Goal: Task Accomplishment & Management: Use online tool/utility

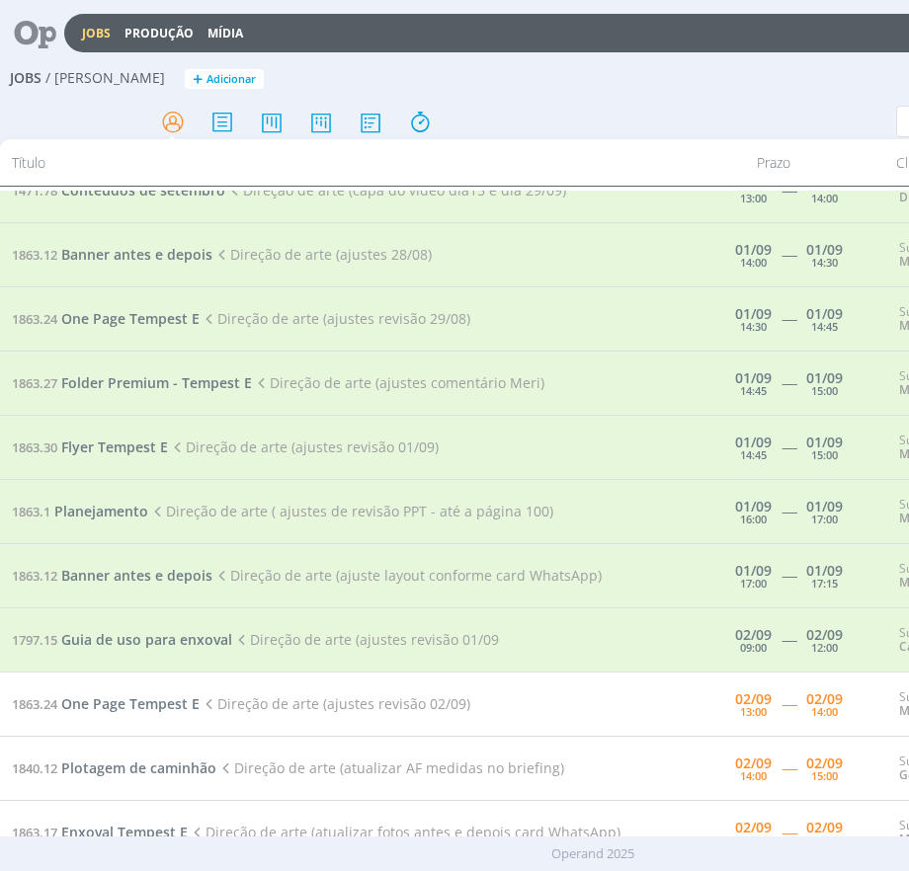
scroll to position [11, 0]
click at [185, 696] on span "One Page Tempest E" at bounding box center [130, 703] width 138 height 19
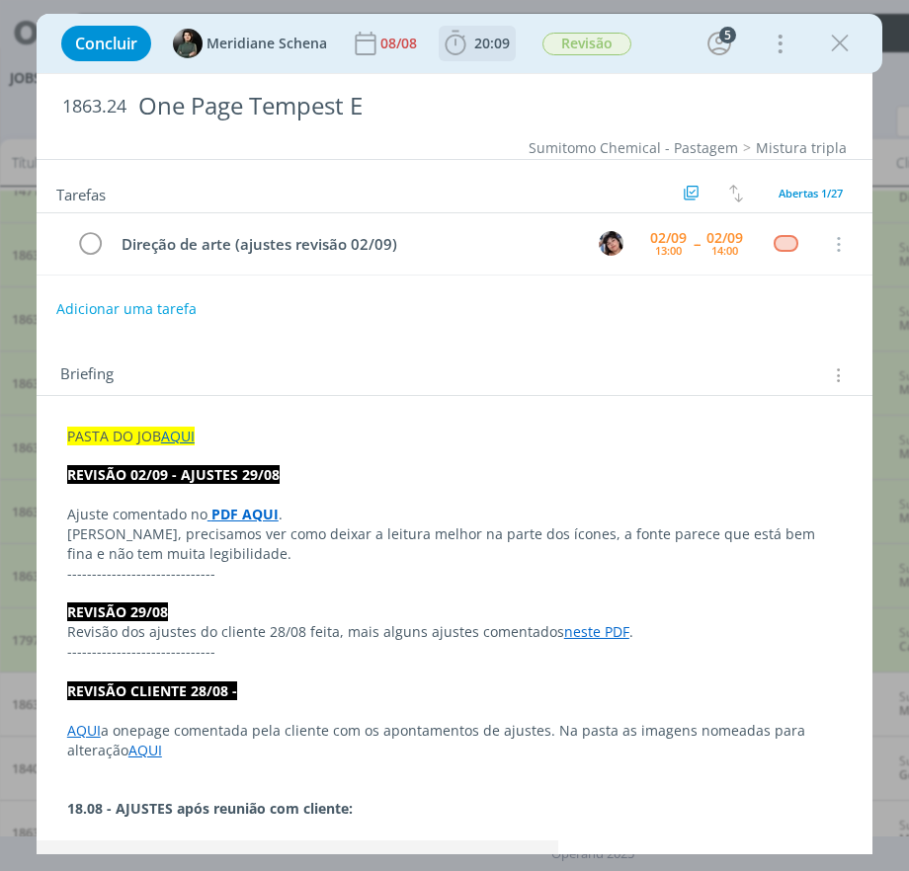
scroll to position [2155, 0]
click at [465, 41] on icon "dialog" at bounding box center [456, 44] width 30 height 30
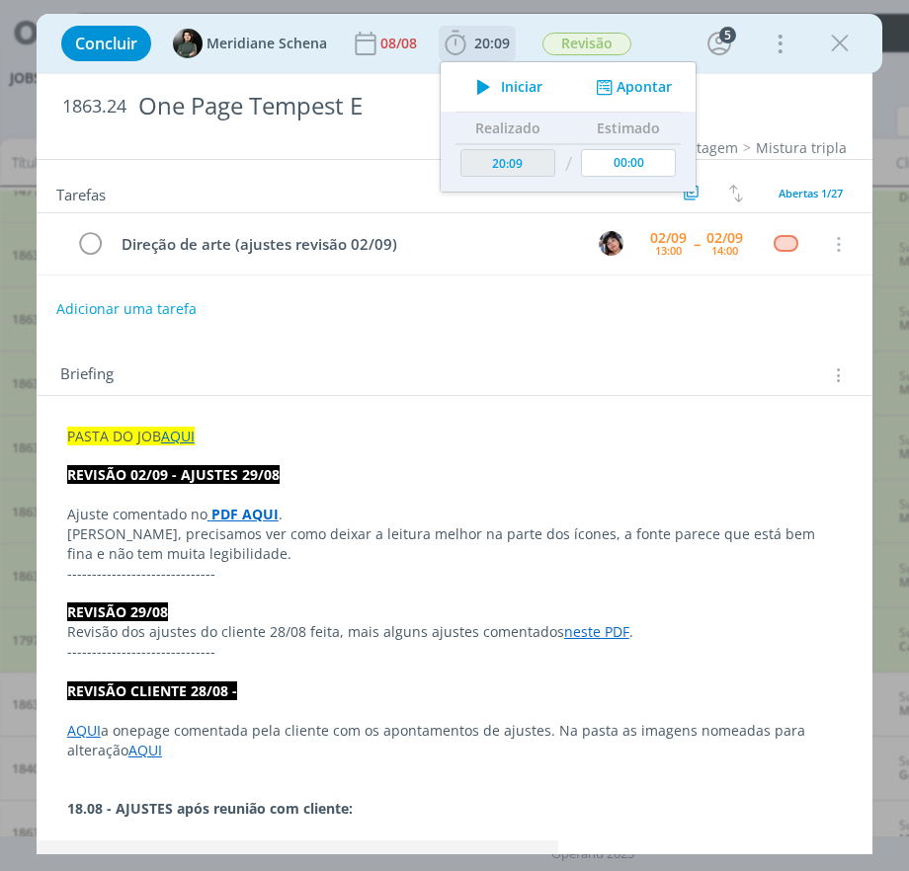
click at [472, 86] on icon "dialog" at bounding box center [483, 87] width 35 height 26
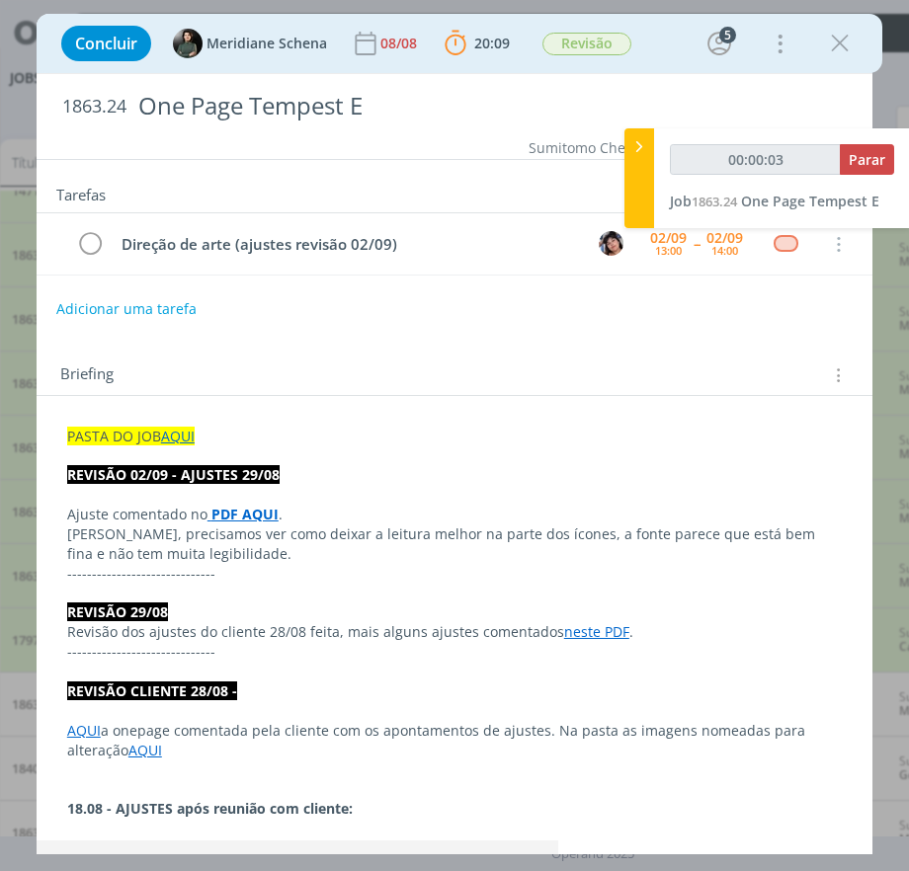
click at [224, 512] on strong "PDF AQUI" at bounding box center [244, 514] width 67 height 19
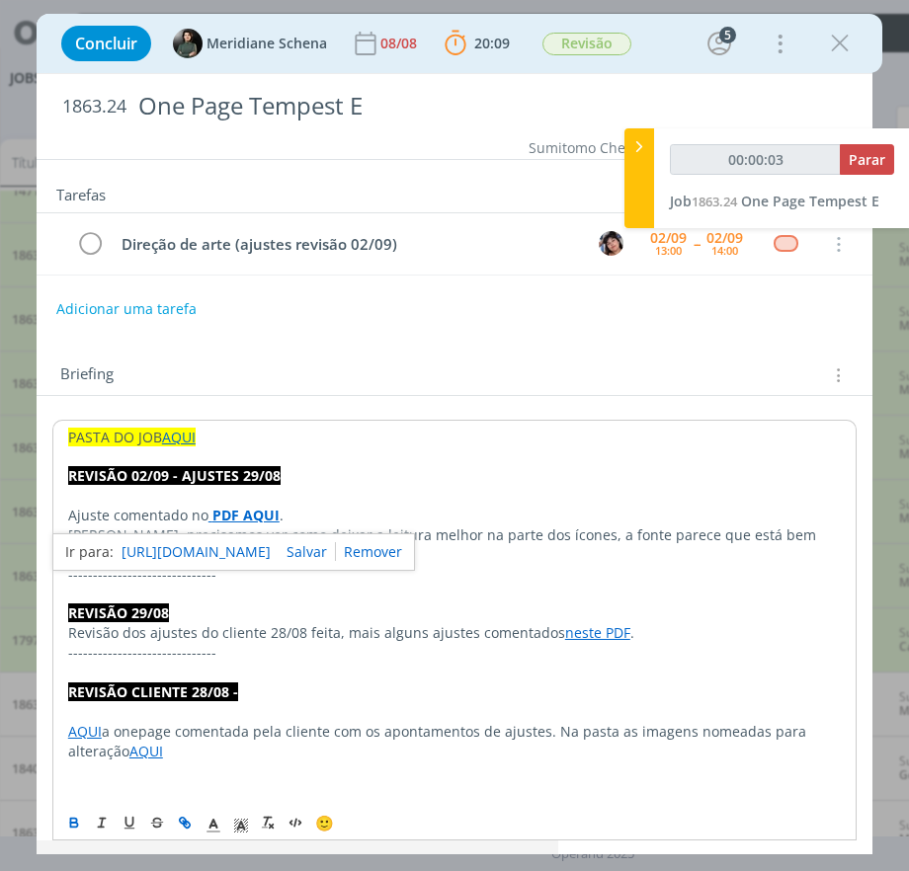
click at [598, 480] on p "REVISÃO 02/09 - AJUSTES 29/08" at bounding box center [454, 476] width 772 height 20
click at [842, 47] on icon "dialog" at bounding box center [840, 44] width 30 height 30
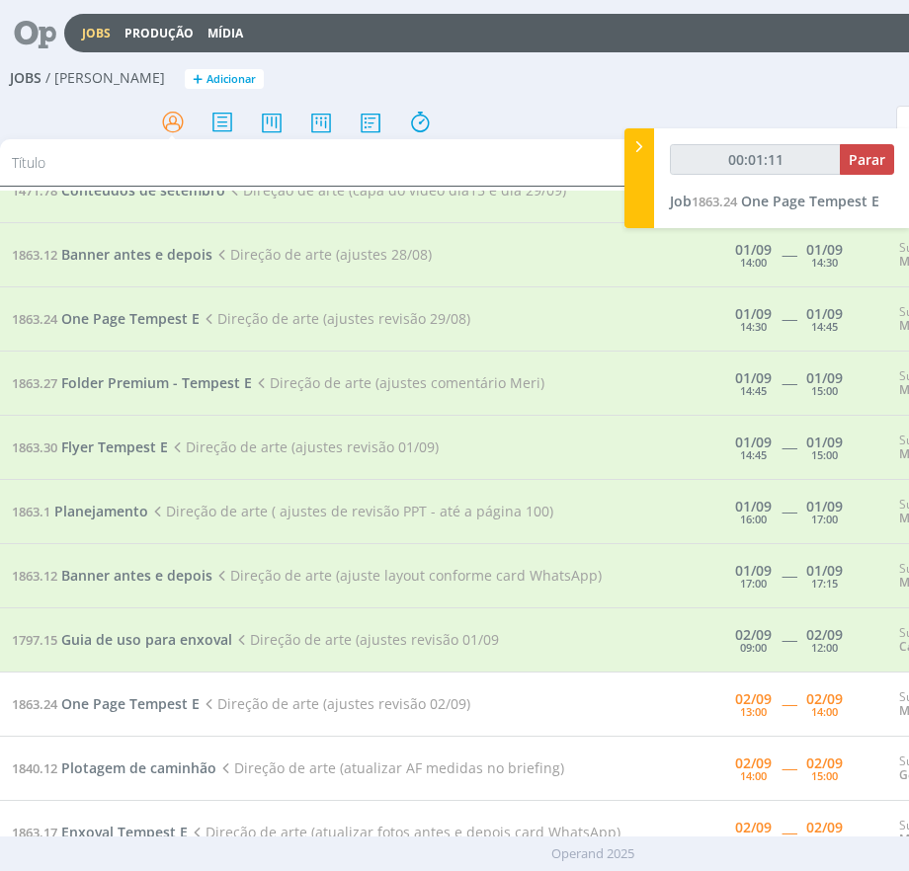
click at [340, 480] on td "1863.1 Planejamento Direção de arte ( ajustes de revisão PPT - até a página 100)" at bounding box center [344, 512] width 689 height 64
click at [111, 695] on span "One Page Tempest E" at bounding box center [130, 703] width 138 height 19
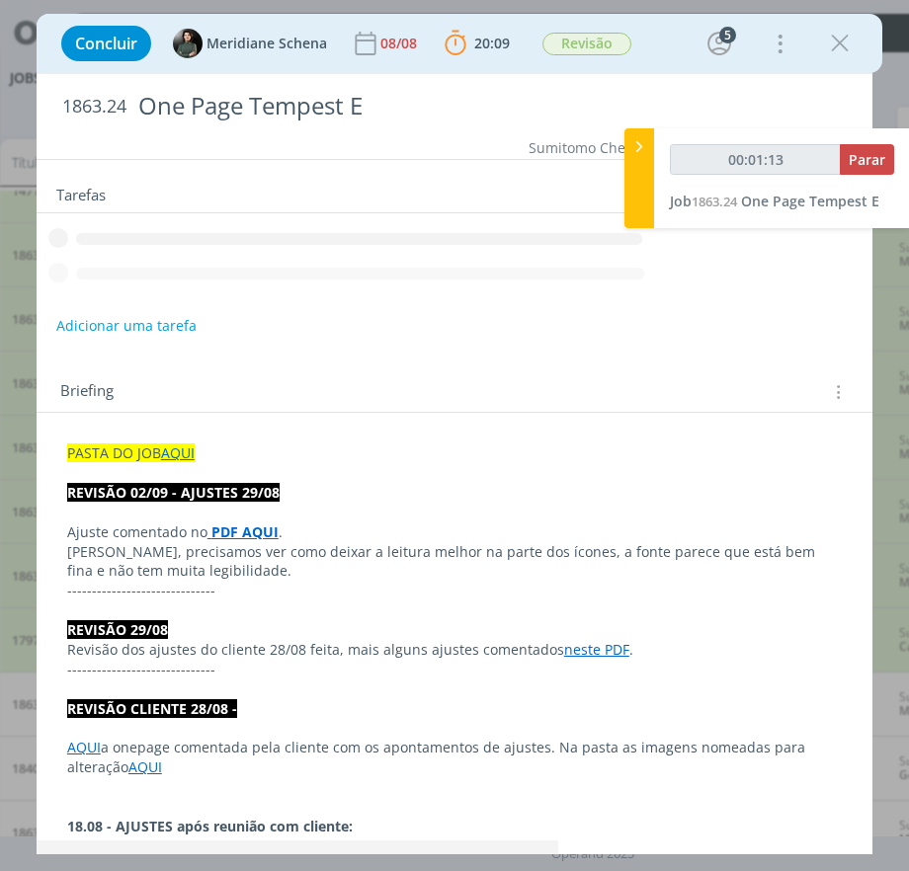
scroll to position [2155, 0]
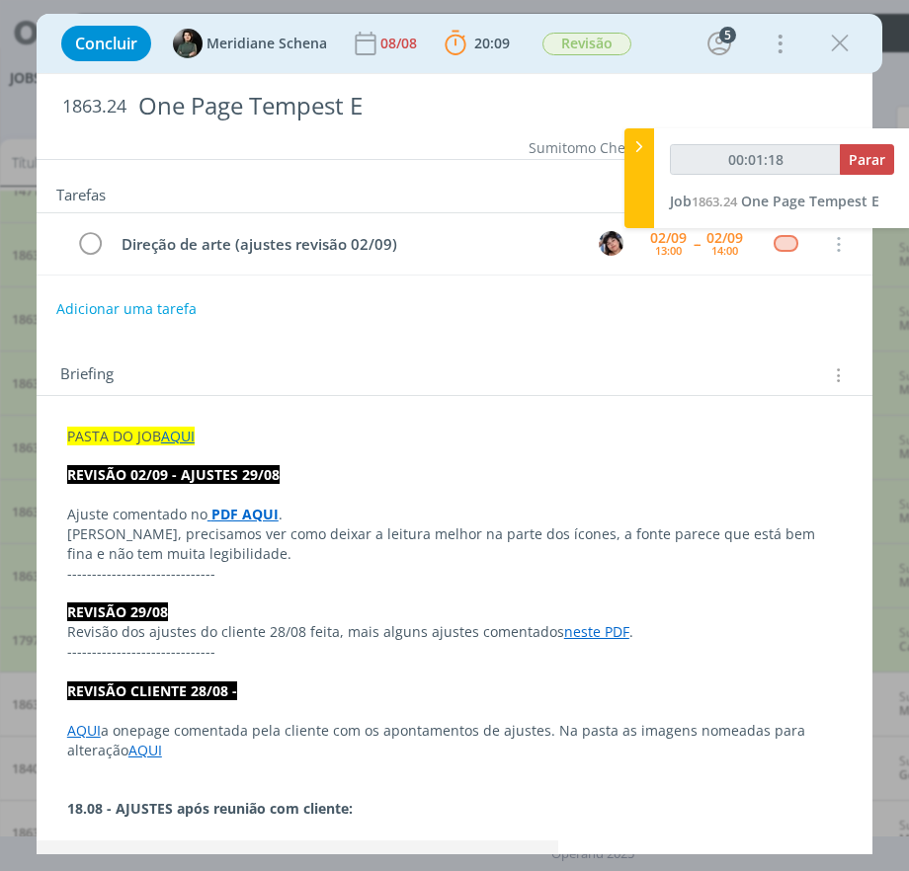
click at [225, 524] on p "[PERSON_NAME], precisamos ver como deixar a leitura melhor na parte dos ícones,…" at bounding box center [454, 544] width 774 height 40
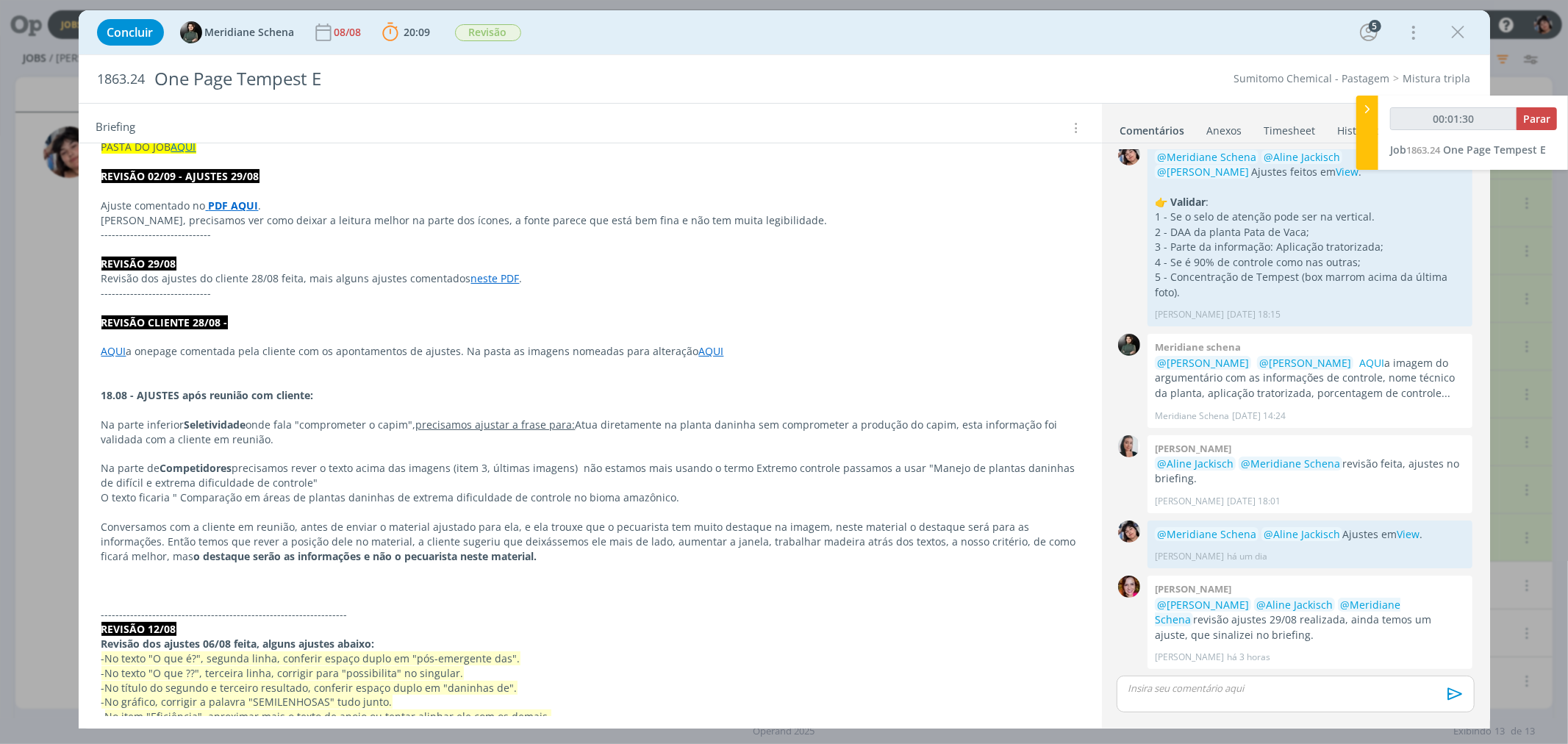
scroll to position [163, 0]
click at [668, 229] on p "------------------------------" at bounding box center [590, 234] width 978 height 15
click at [676, 647] on div "dialog" at bounding box center [1295, 693] width 357 height 36
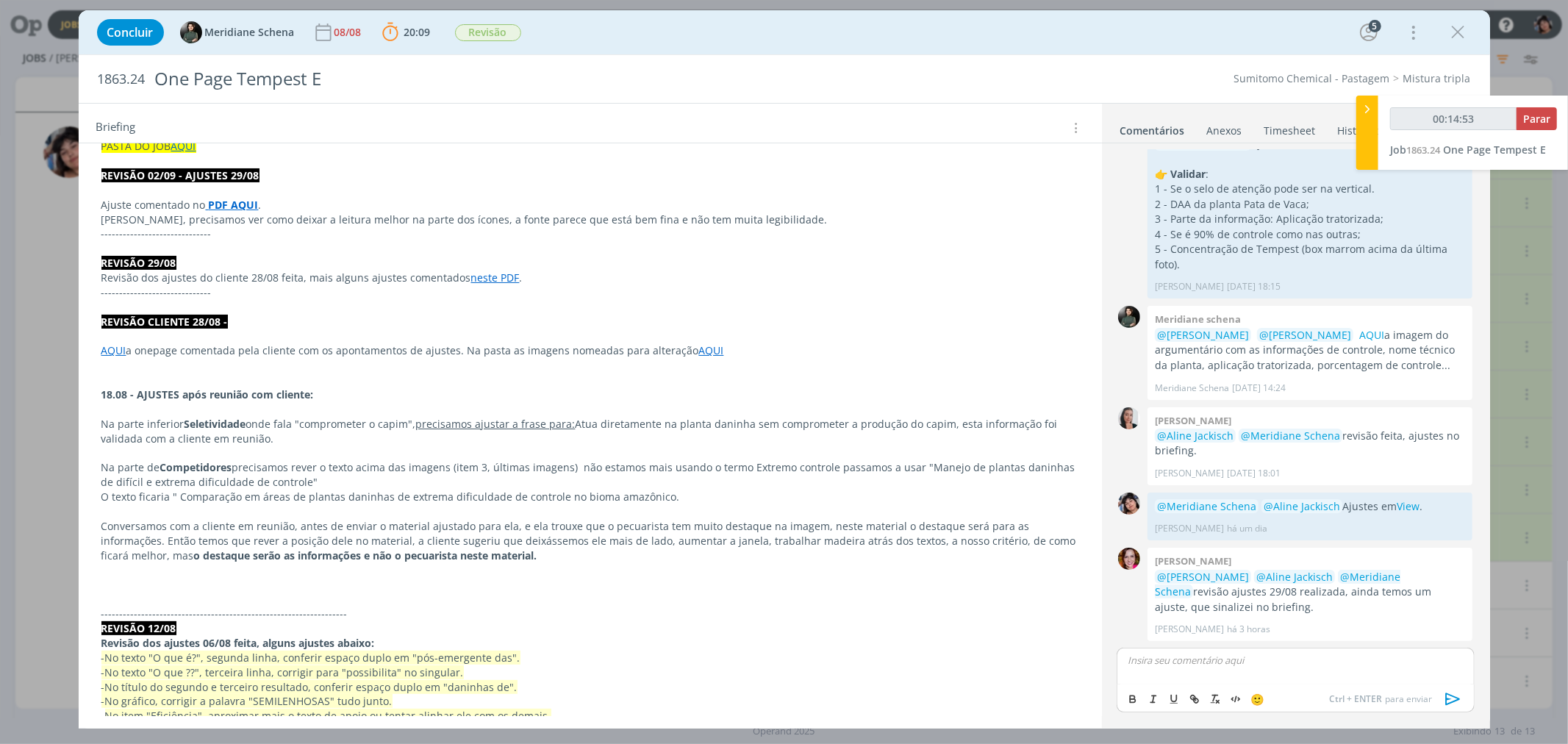
click at [676, 647] on p "dialog" at bounding box center [1295, 660] width 333 height 13
type input "00:14:59"
click at [676, 647] on p "﻿ @ Meridiane Schena ﻿ ﻿ @ Aline Jackisch ﻿ Ajuste fe" at bounding box center [1295, 660] width 333 height 13
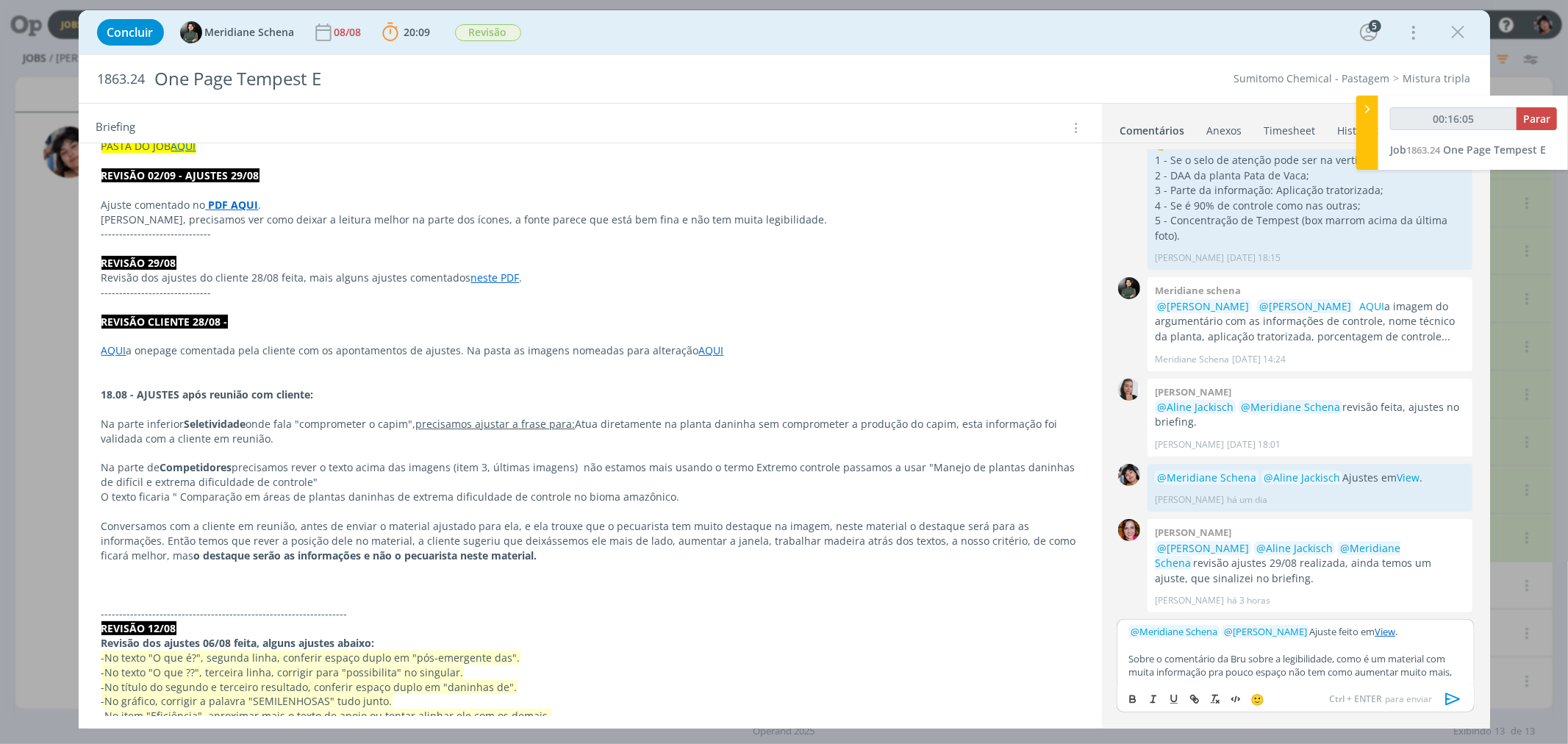
scroll to position [1574, 0]
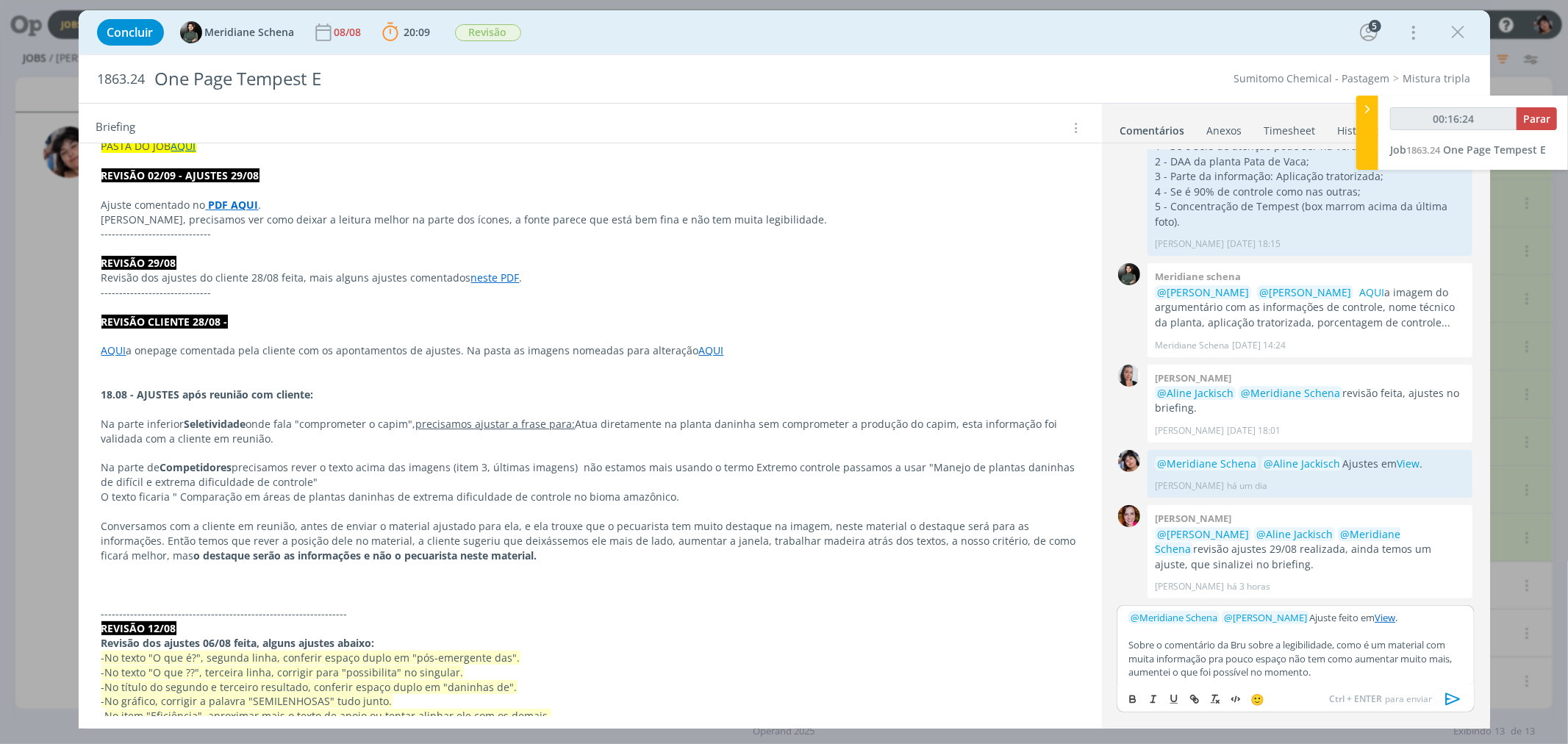
type input "00:16:25"
click at [676, 647] on icon "dialog" at bounding box center [1453, 699] width 22 height 22
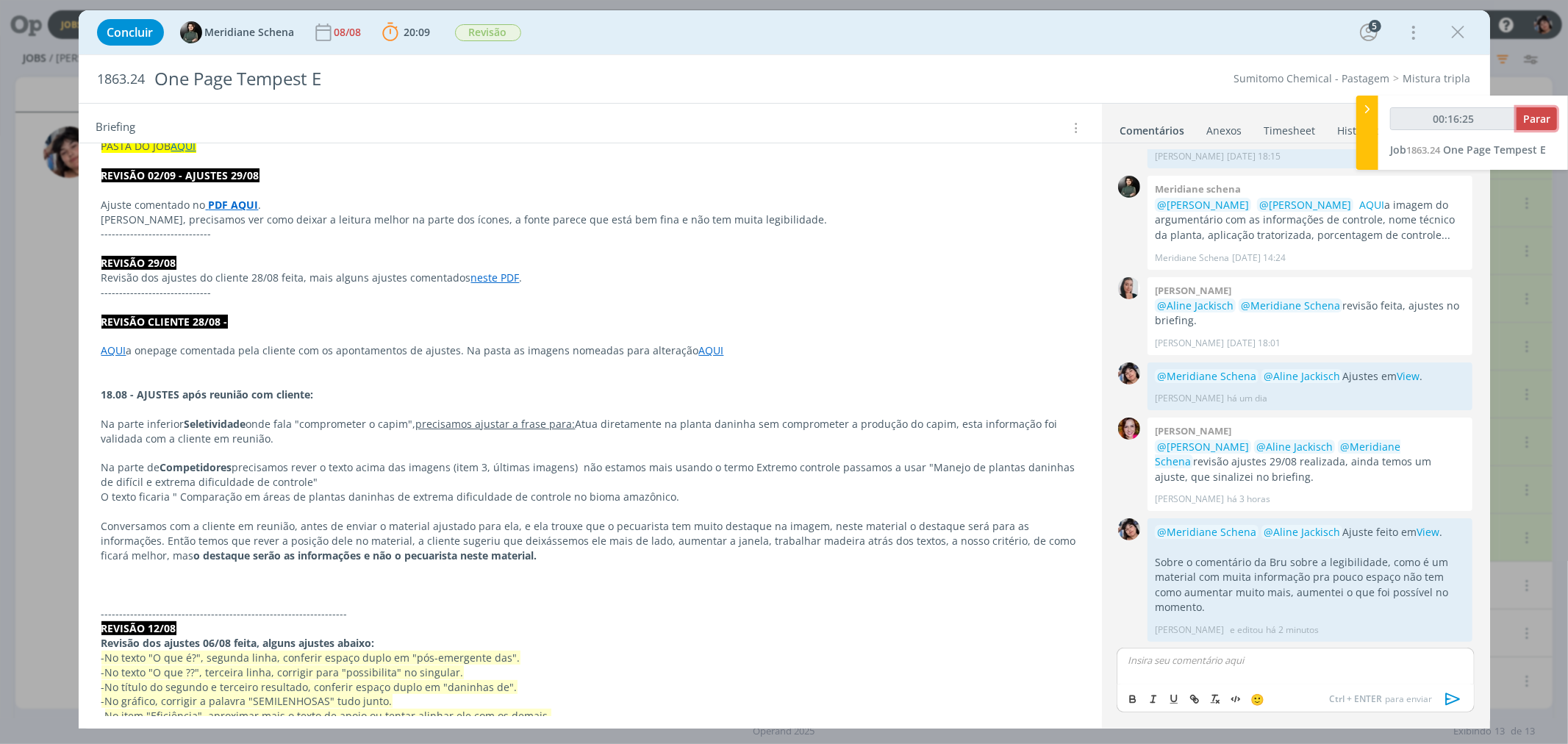
click at [676, 112] on span "Parar" at bounding box center [1537, 118] width 28 height 14
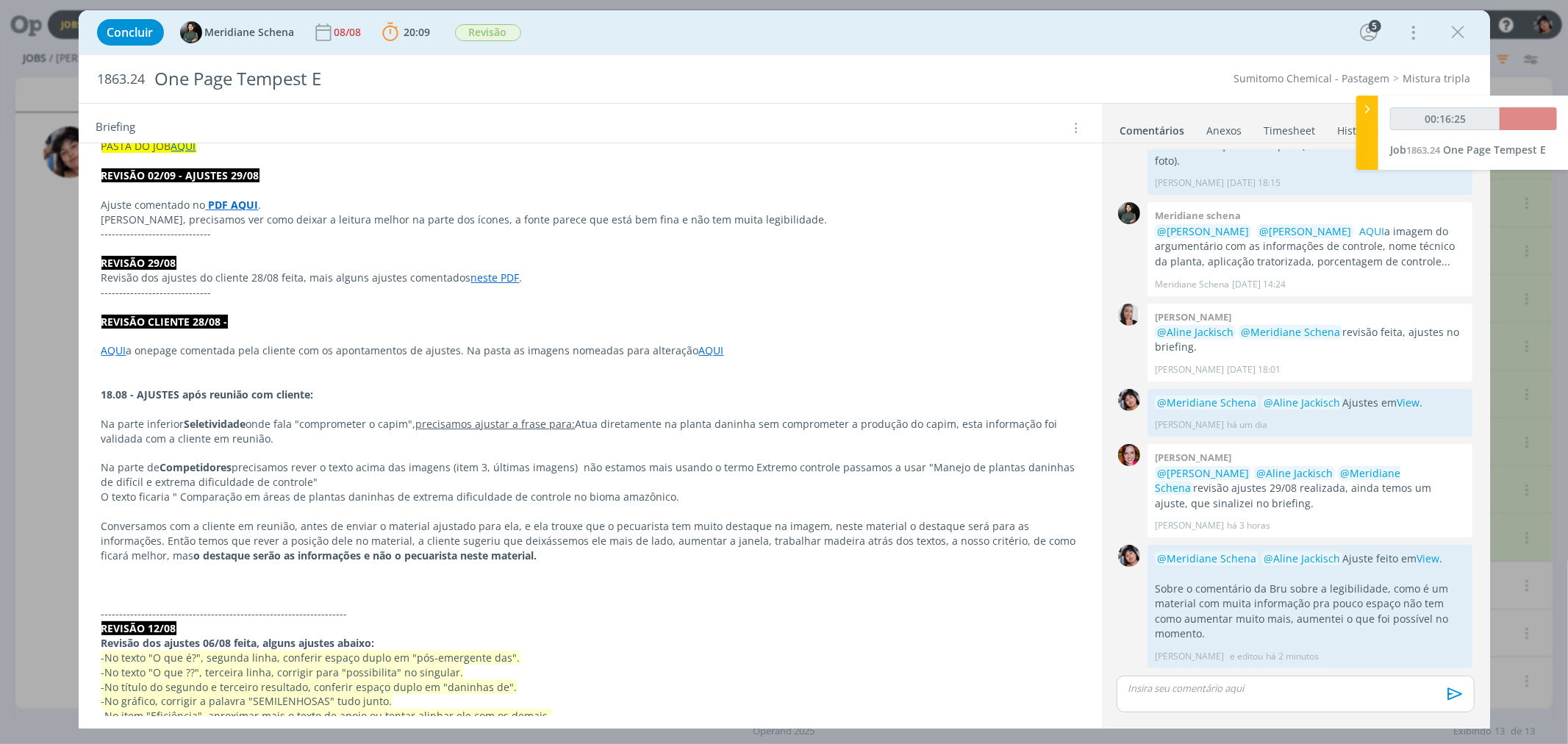
scroll to position [1634, 0]
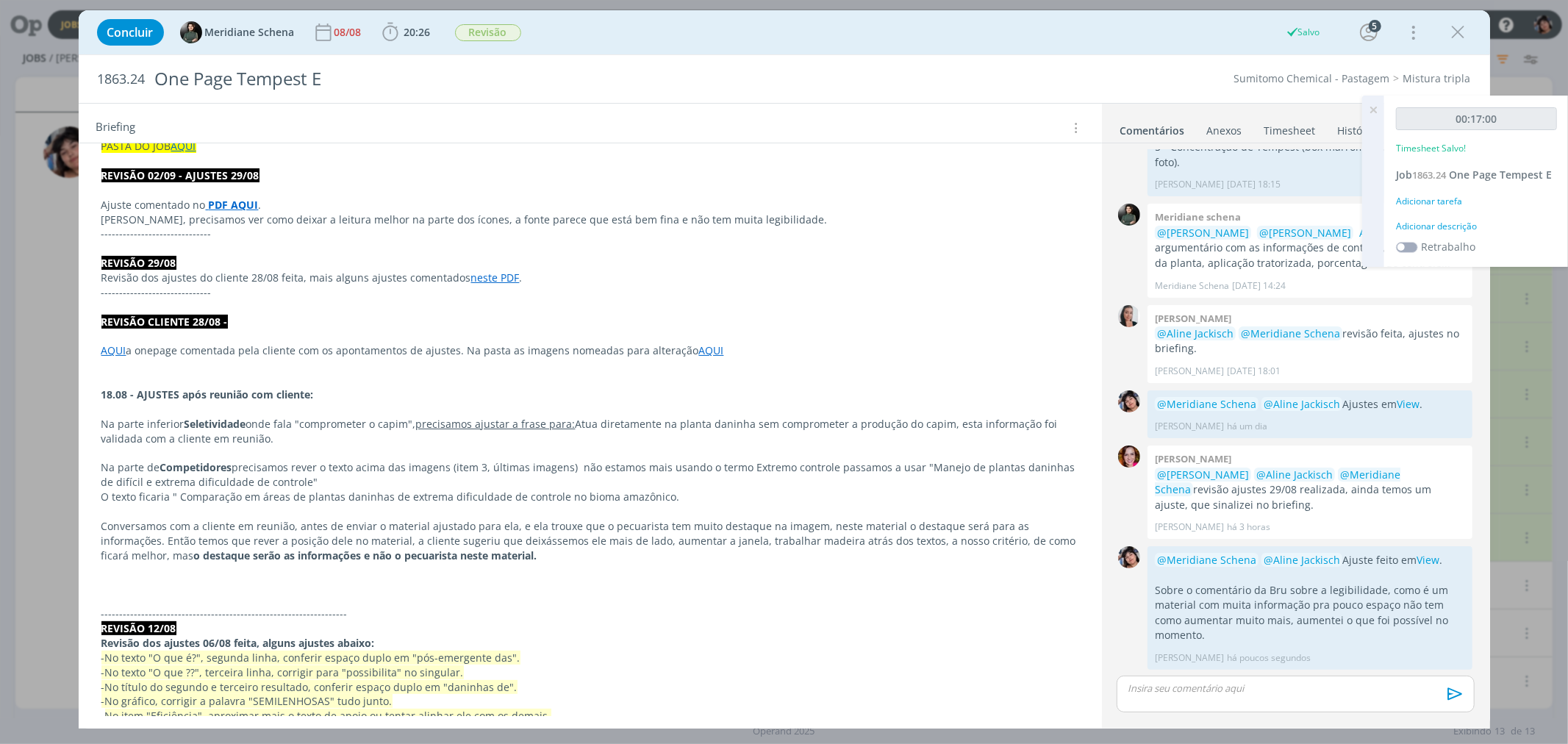
click at [676, 196] on div "Adicionar tarefa" at bounding box center [1476, 202] width 161 height 13
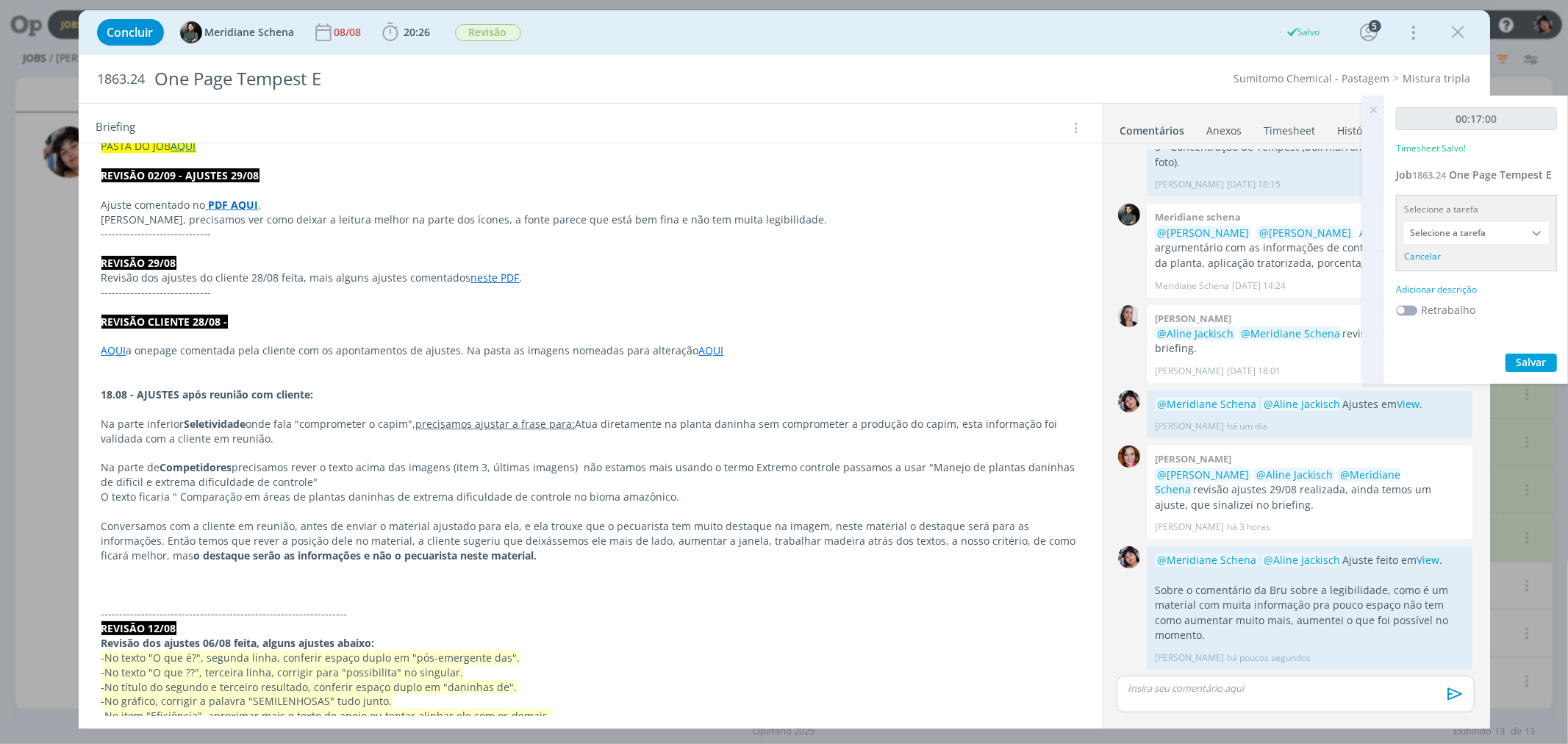
click at [676, 219] on div "Selecione a tarefa Selecione a tarefa Cancelar" at bounding box center [1476, 233] width 161 height 77
click at [676, 234] on input "Selecione a tarefa" at bounding box center [1476, 233] width 145 height 22
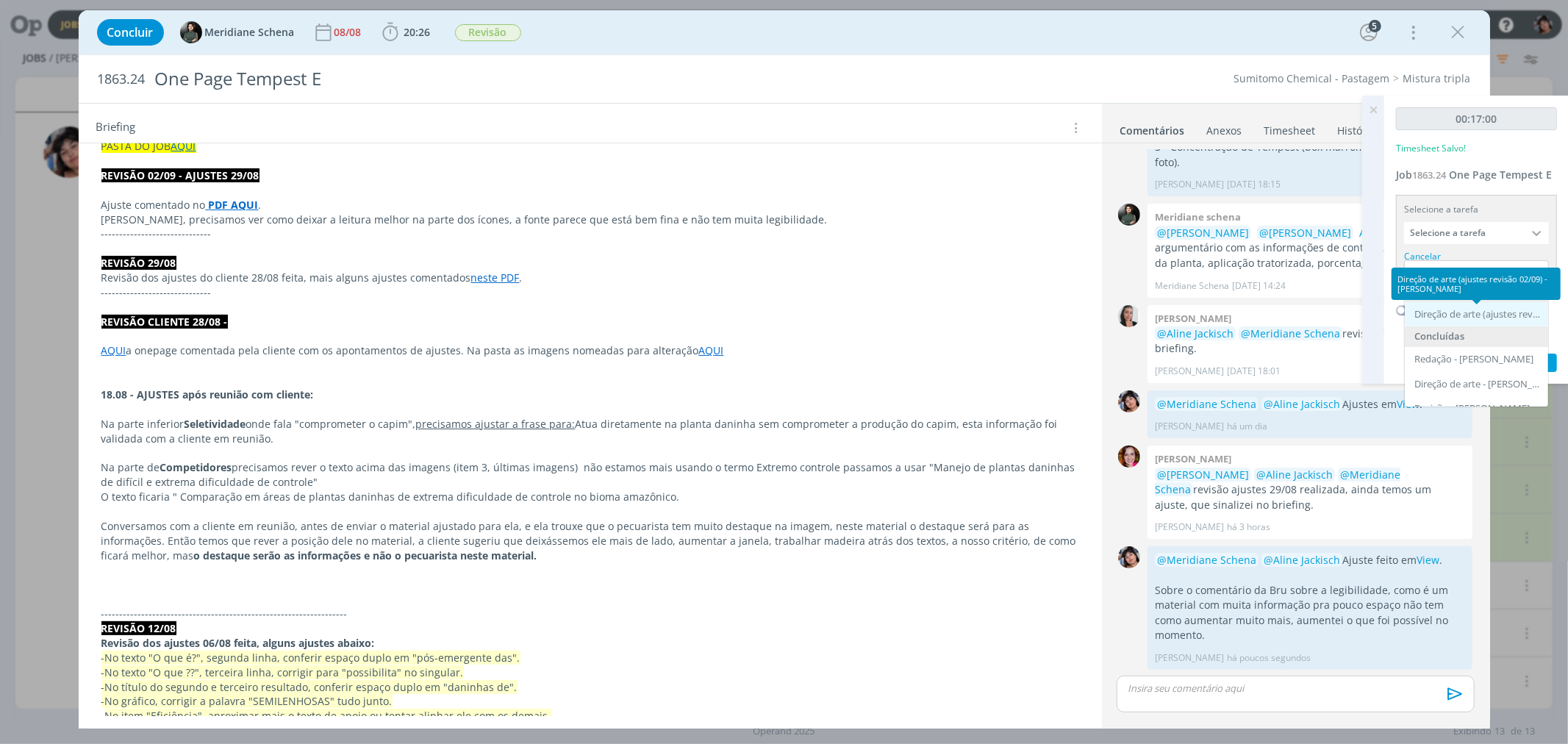
click at [676, 310] on div "Direção de arte (ajustes revisão 02/09) - [PERSON_NAME]" at bounding box center [1477, 315] width 127 height 12
type input "Direção de arte (ajustes revisão 02/09)"
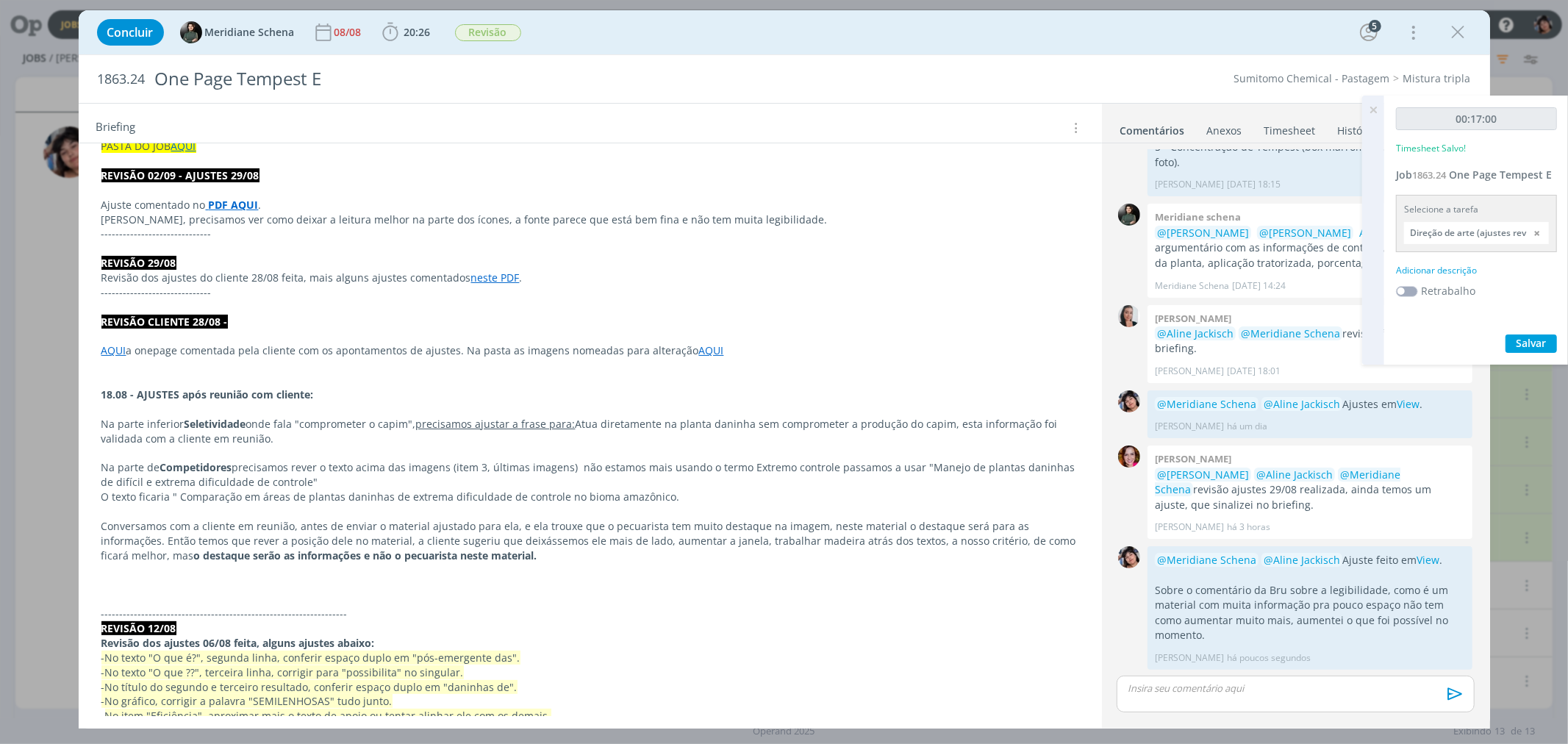
click at [676, 269] on div "Adicionar descrição" at bounding box center [1476, 271] width 161 height 13
click at [676, 290] on textarea at bounding box center [1476, 294] width 153 height 52
type textarea "Ajuste revisão"
click at [676, 346] on div "00:17:00 Timesheet Salvo! Job 1863.24 One Page Tempest E Selecione a tarefa Dir…" at bounding box center [1476, 253] width 185 height 315
click at [676, 342] on label "Retrabalho" at bounding box center [1447, 336] width 54 height 16
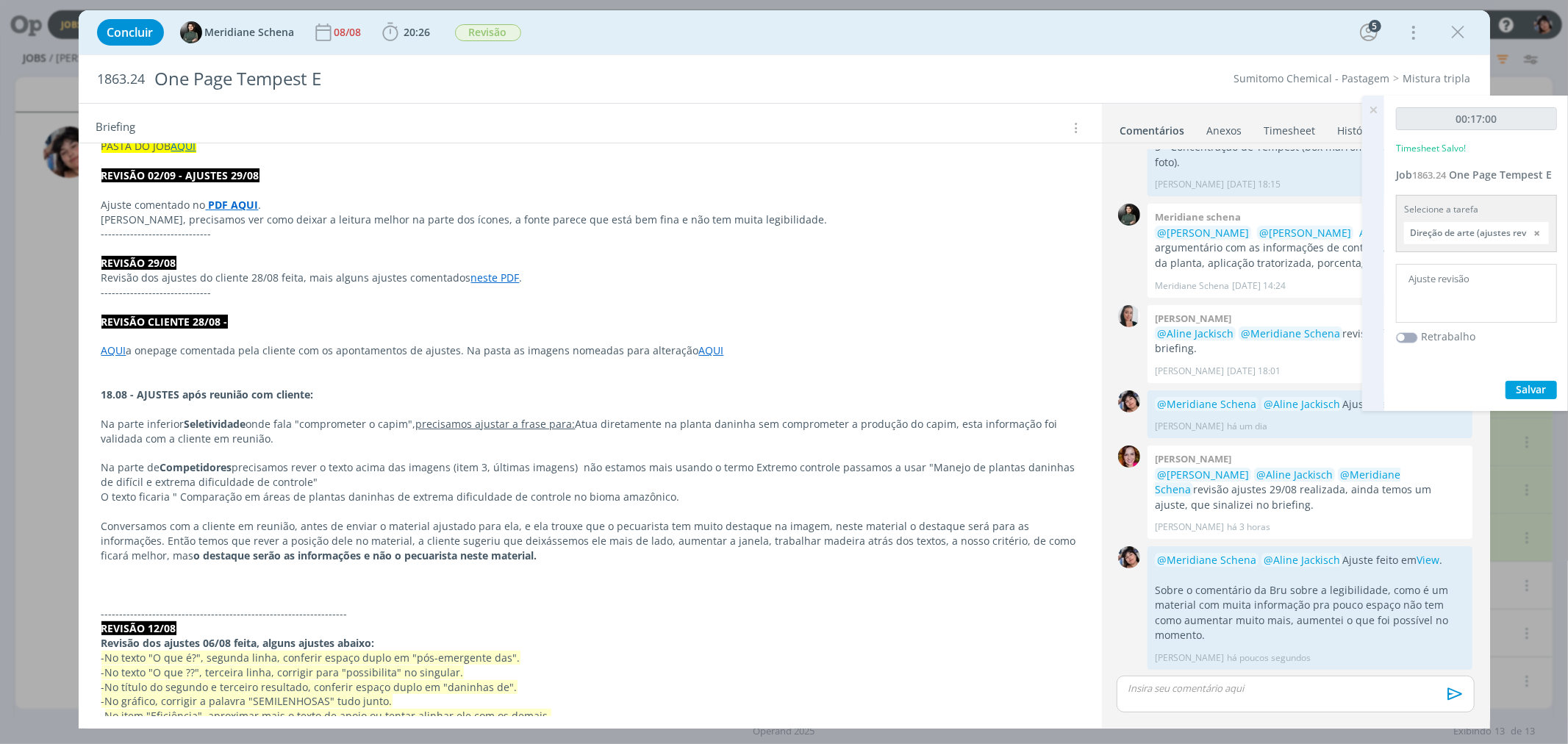
click at [676, 336] on label "Retrabalho" at bounding box center [1447, 336] width 54 height 16
click at [676, 339] on span at bounding box center [1407, 337] width 22 height 11
click at [676, 394] on span "Salvar" at bounding box center [1532, 389] width 30 height 14
click at [676, 109] on icon at bounding box center [1373, 109] width 27 height 29
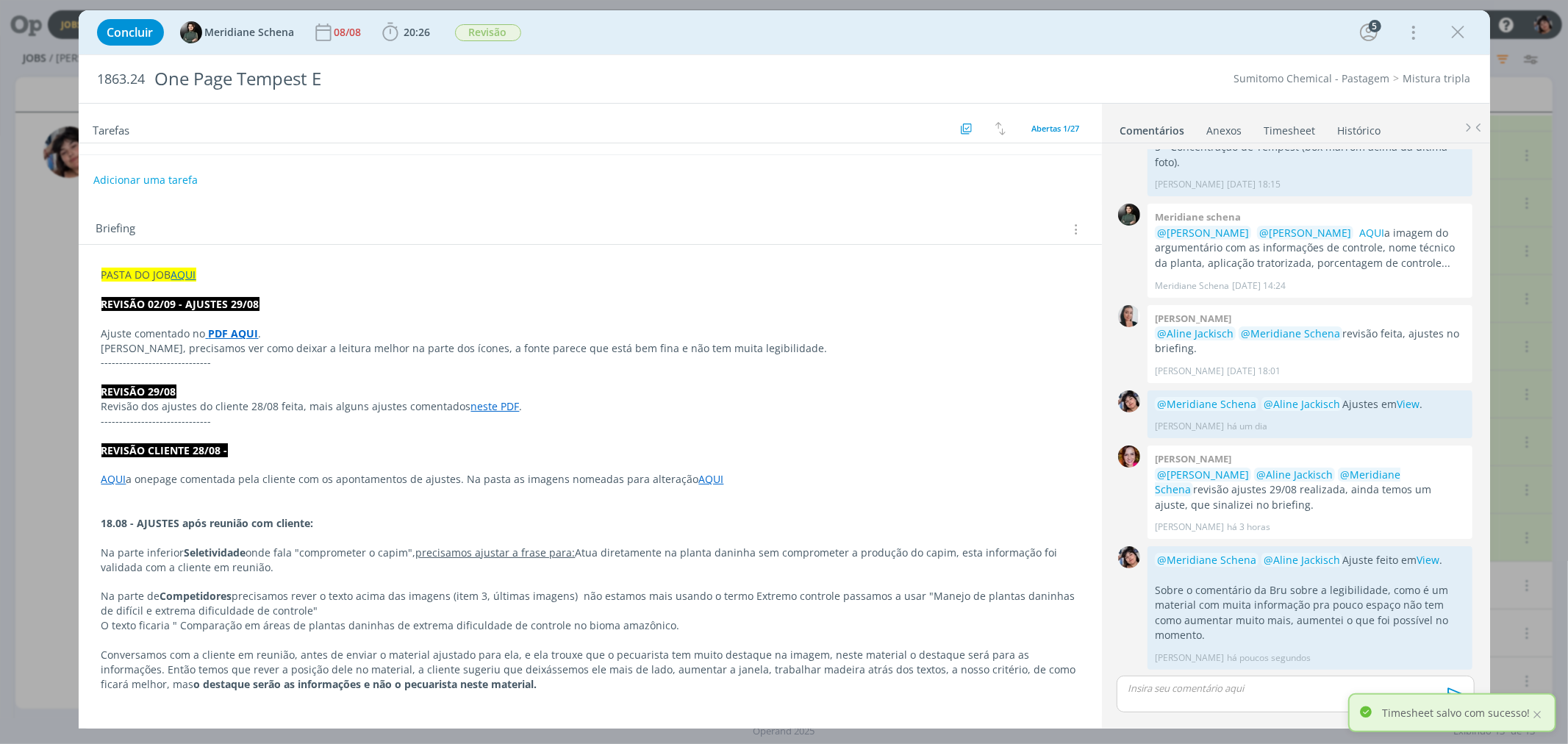
scroll to position [0, 0]
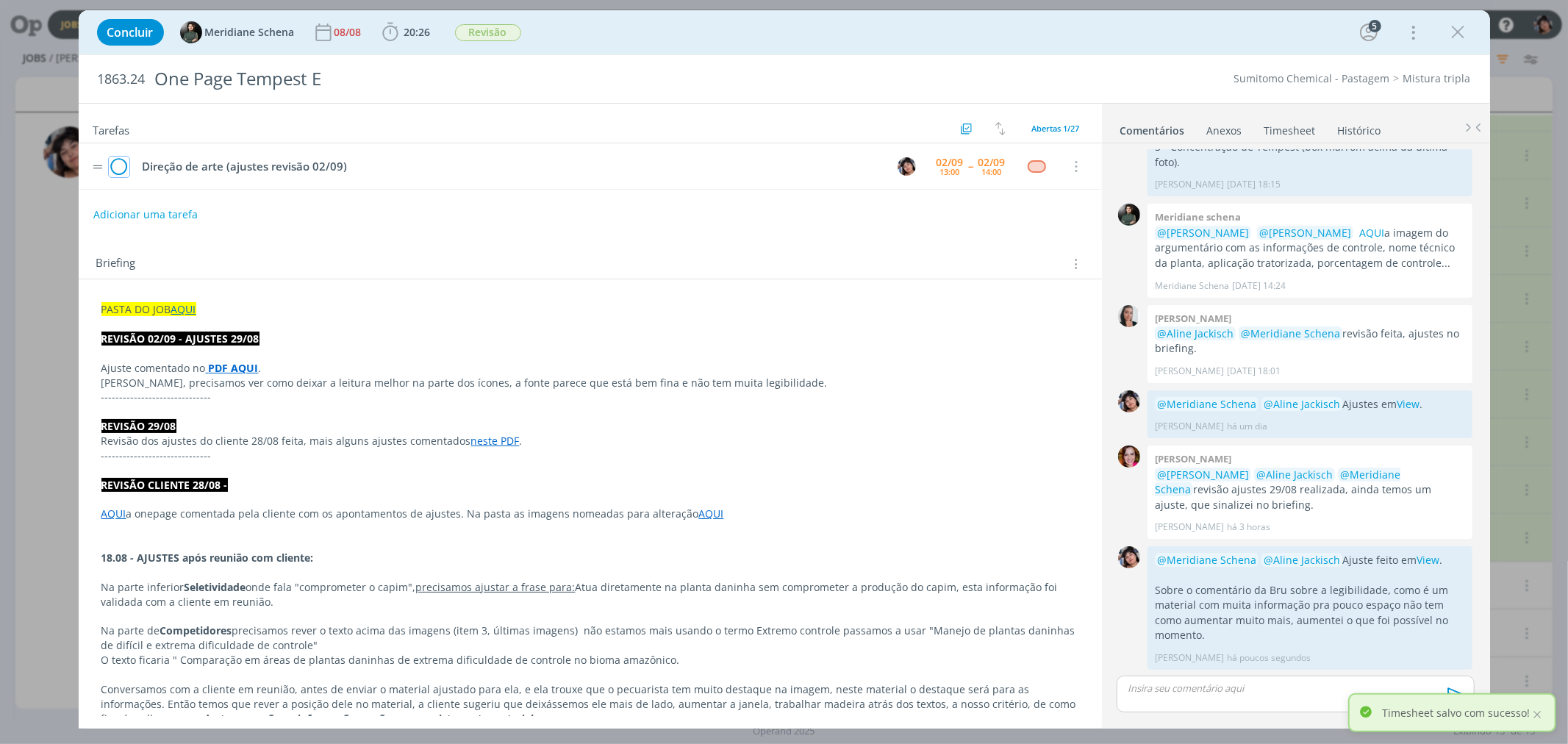
click at [120, 165] on icon "dialog" at bounding box center [119, 167] width 21 height 22
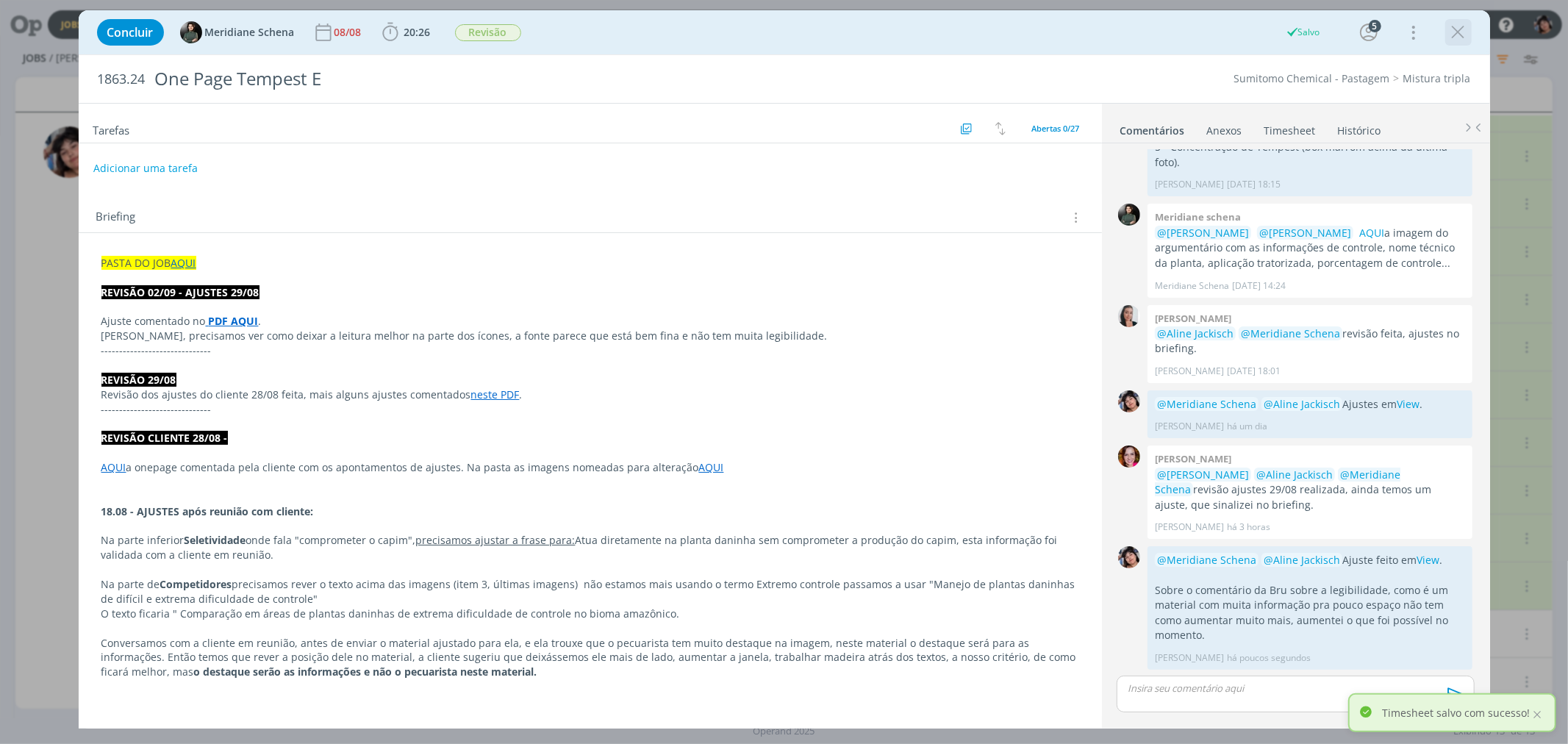
click at [676, 33] on icon "dialog" at bounding box center [1459, 33] width 22 height 22
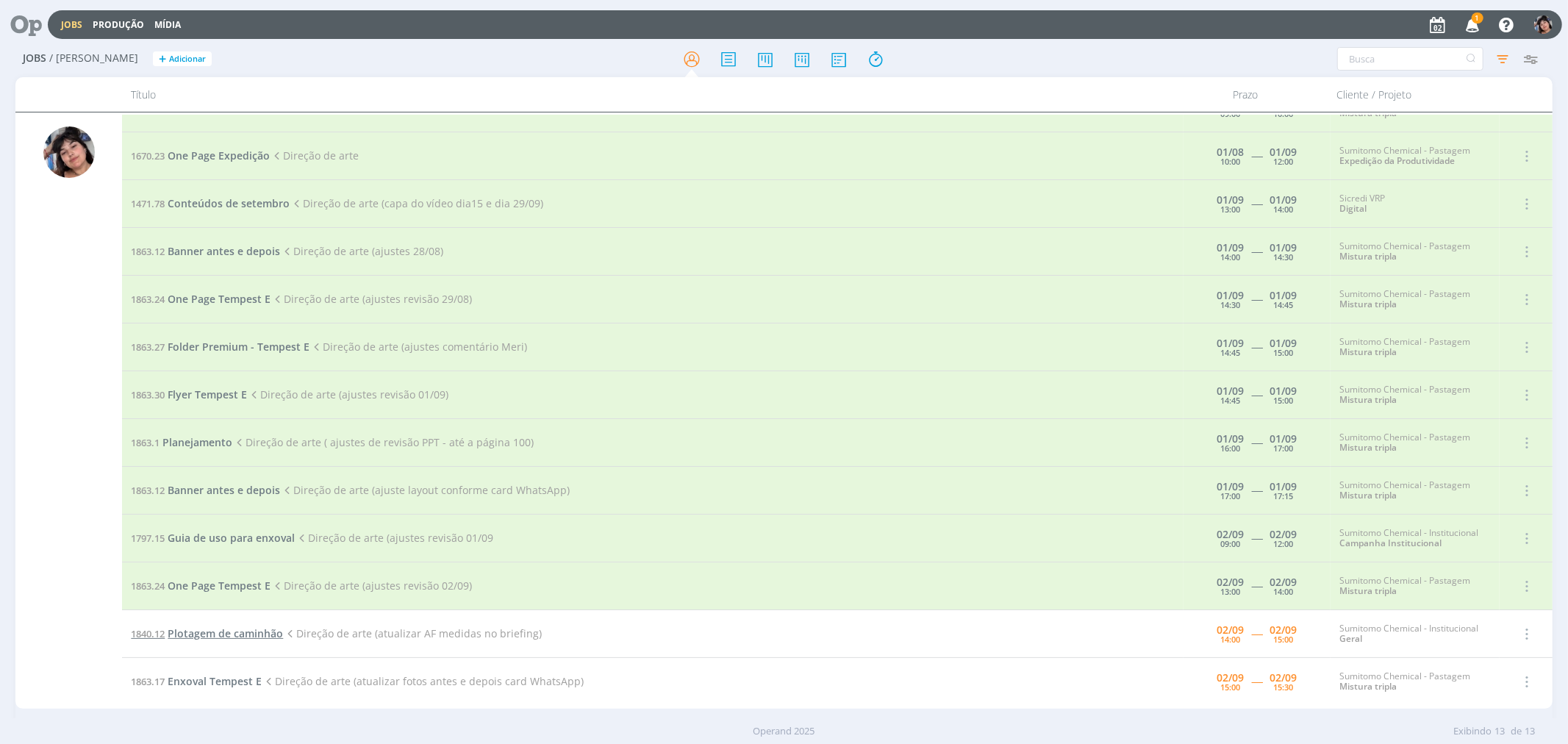
click at [213, 638] on span "Plotagem de caminhão" at bounding box center [225, 633] width 115 height 14
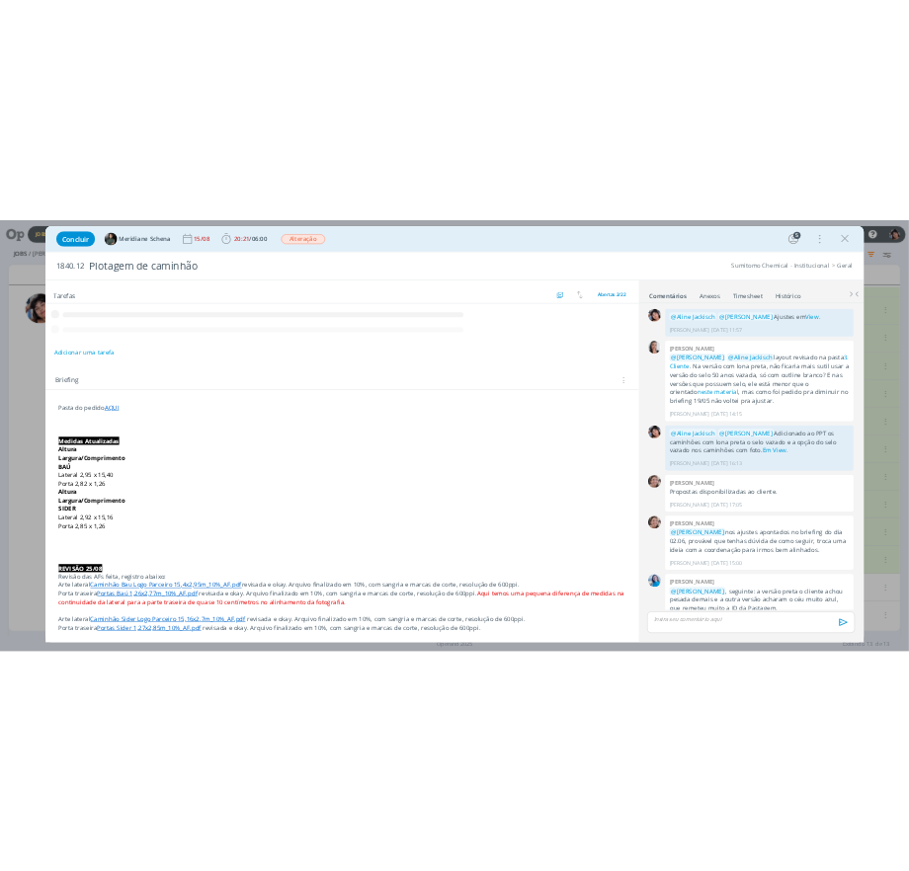
scroll to position [1697, 0]
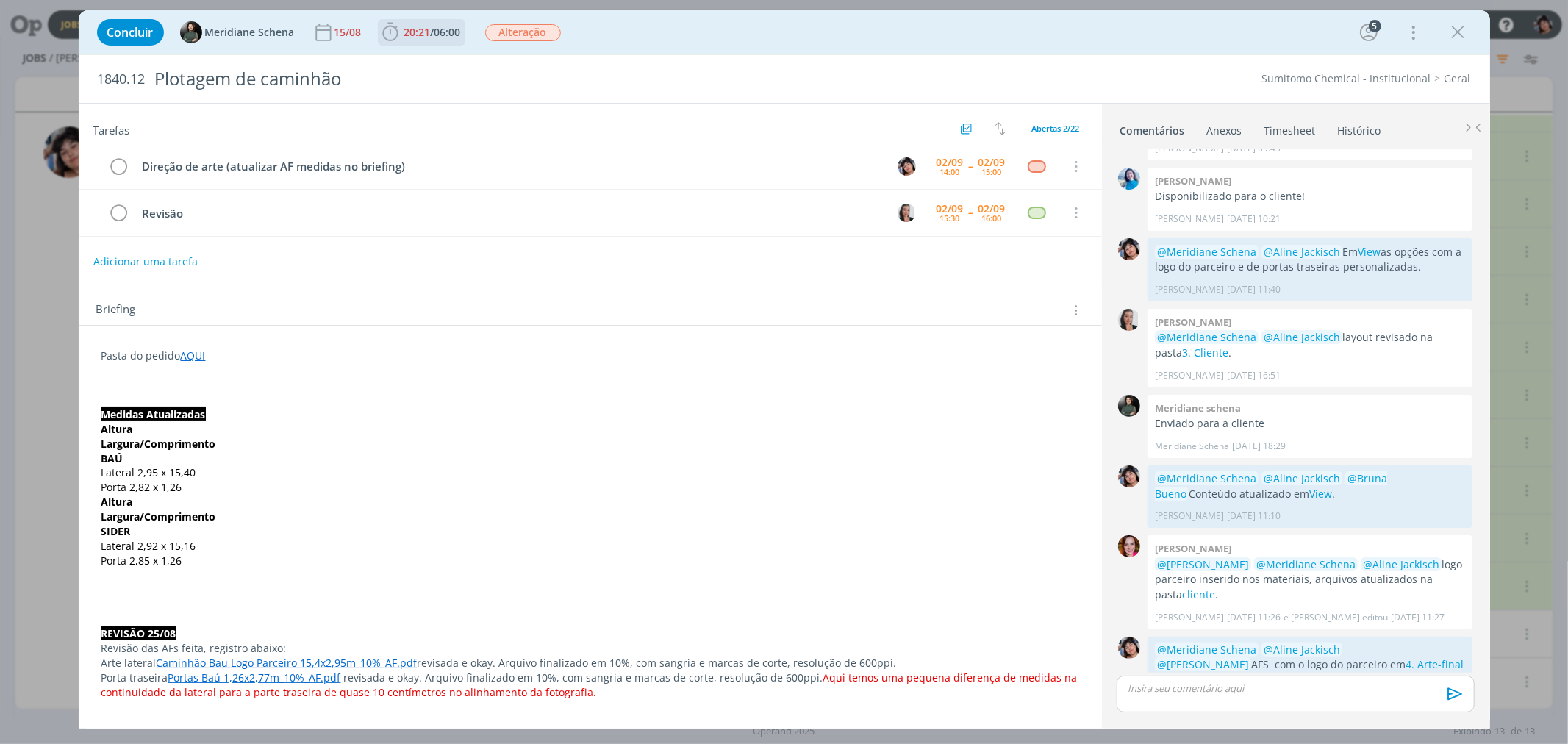
click at [422, 36] on span "20:21" at bounding box center [417, 32] width 27 height 14
click at [412, 62] on icon "dialog" at bounding box center [411, 65] width 26 height 19
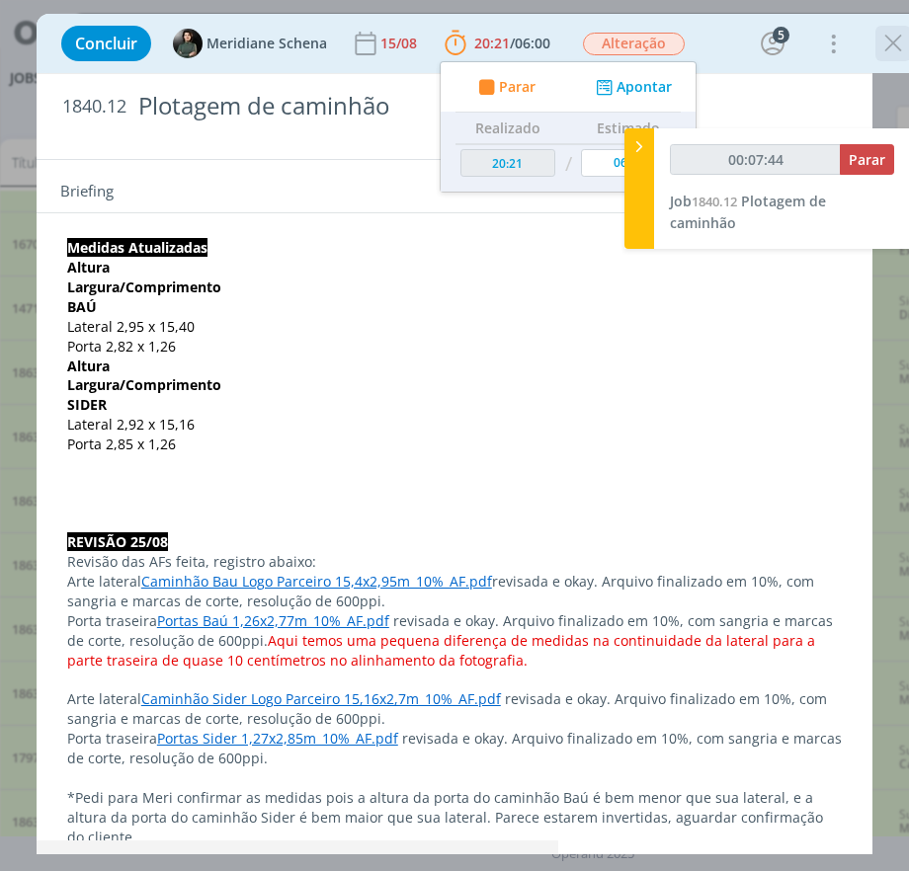
scroll to position [1830, 0]
type input "01:02:48"
